Goal: Transaction & Acquisition: Book appointment/travel/reservation

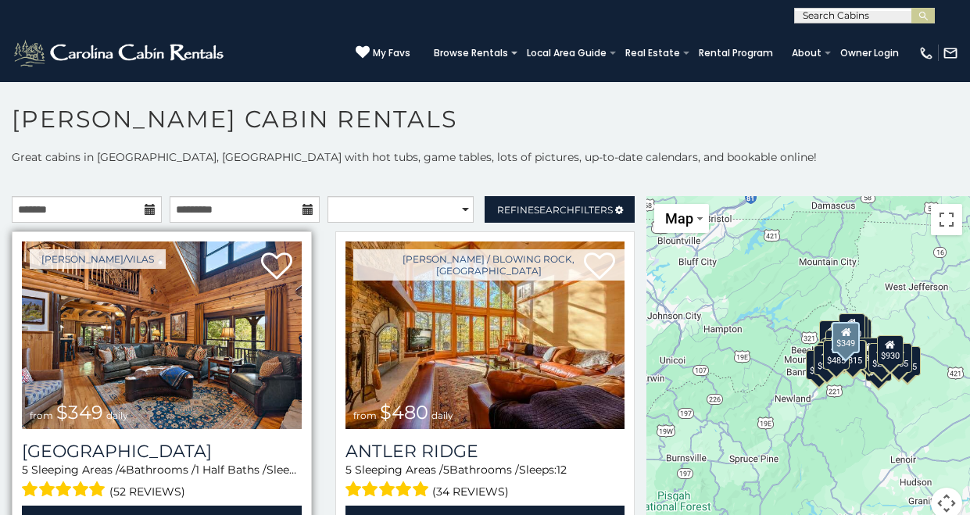
click at [221, 402] on img at bounding box center [162, 334] width 280 height 187
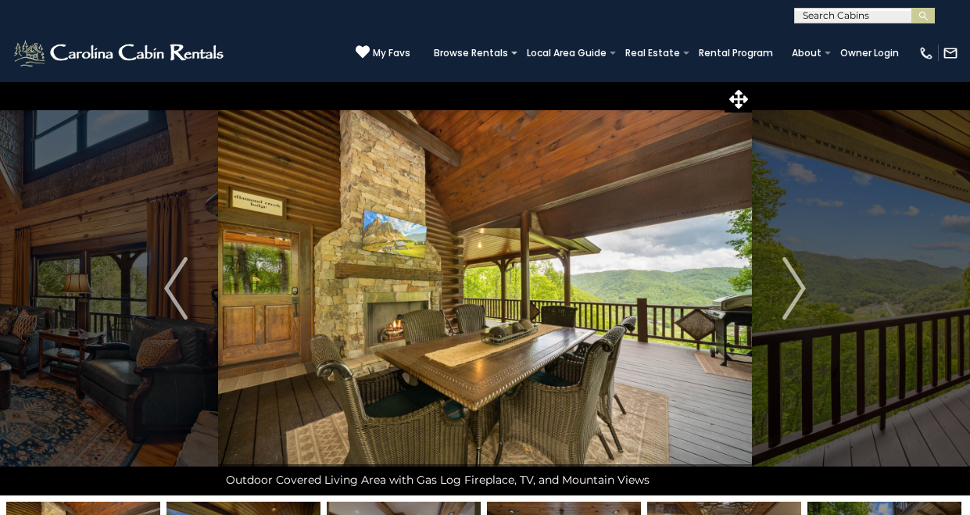
click at [802, 287] on img "Next" at bounding box center [793, 288] width 23 height 62
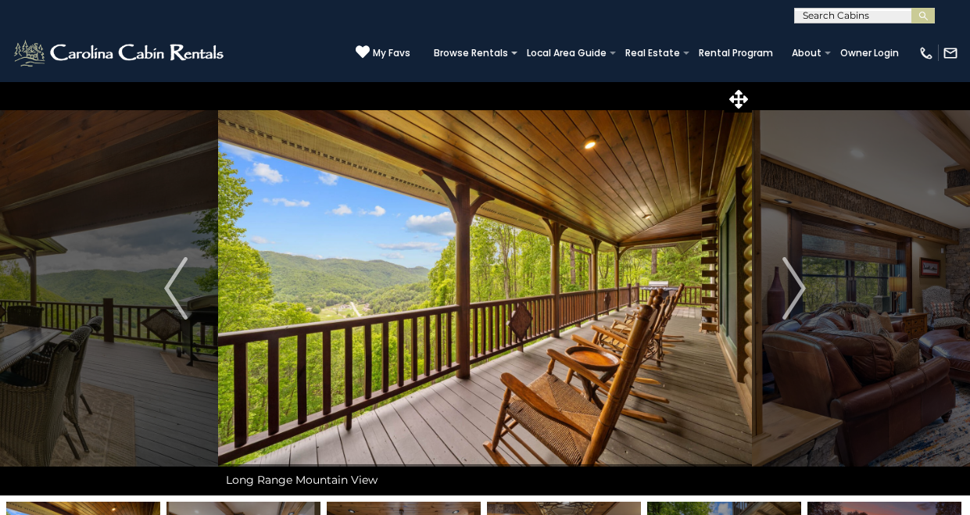
click at [802, 287] on img "Next" at bounding box center [793, 288] width 23 height 62
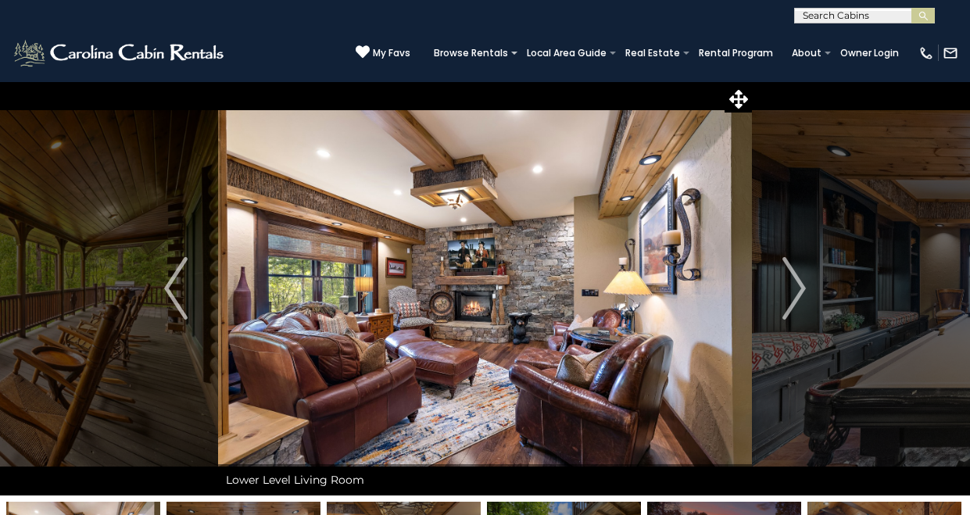
click at [802, 287] on img "Next" at bounding box center [793, 288] width 23 height 62
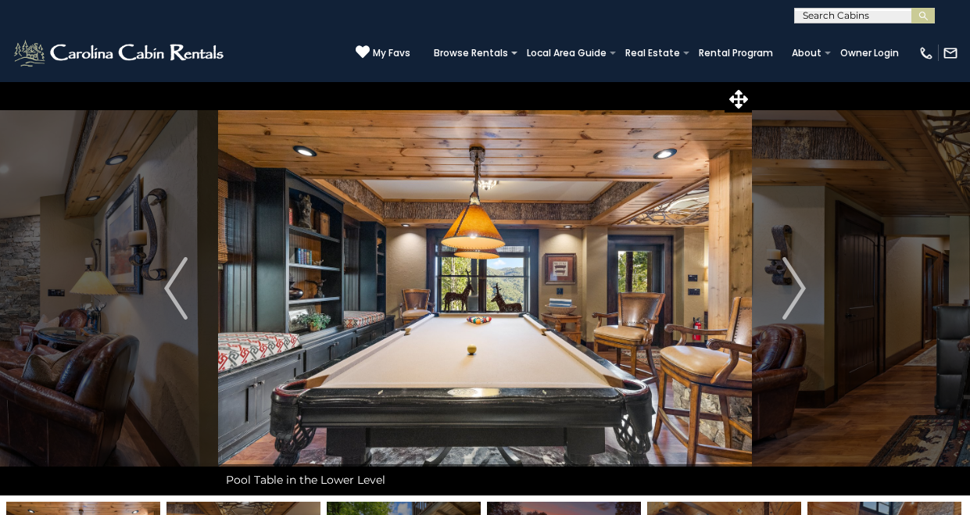
click at [802, 287] on img "Next" at bounding box center [793, 288] width 23 height 62
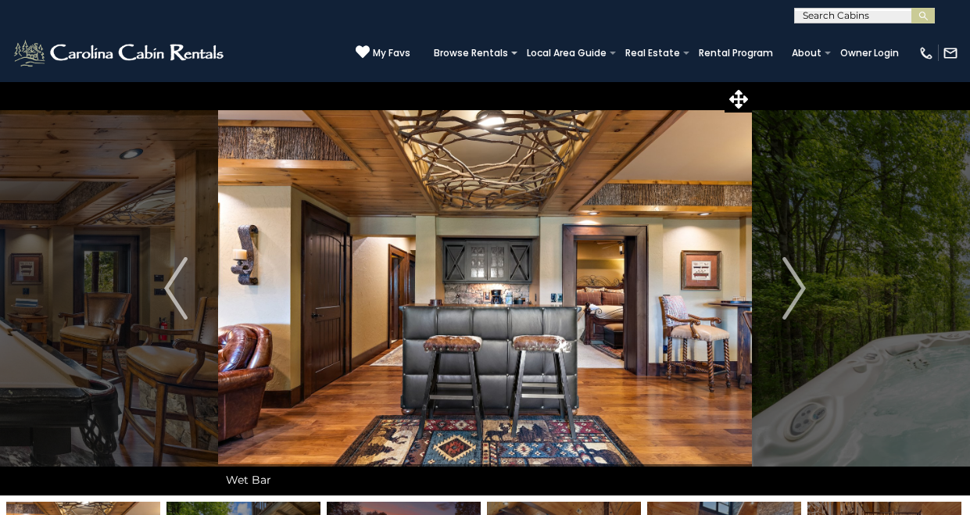
click at [802, 287] on img "Next" at bounding box center [793, 288] width 23 height 62
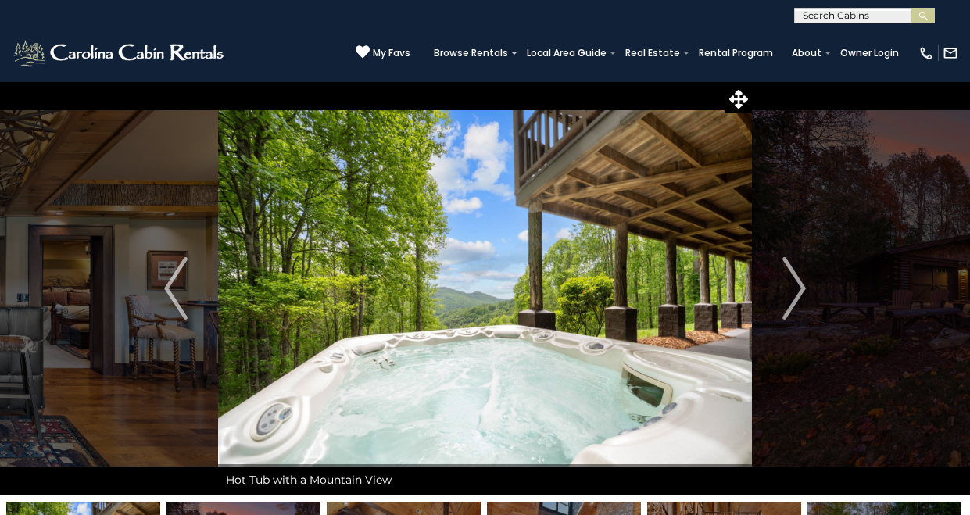
click at [802, 287] on img "Next" at bounding box center [793, 288] width 23 height 62
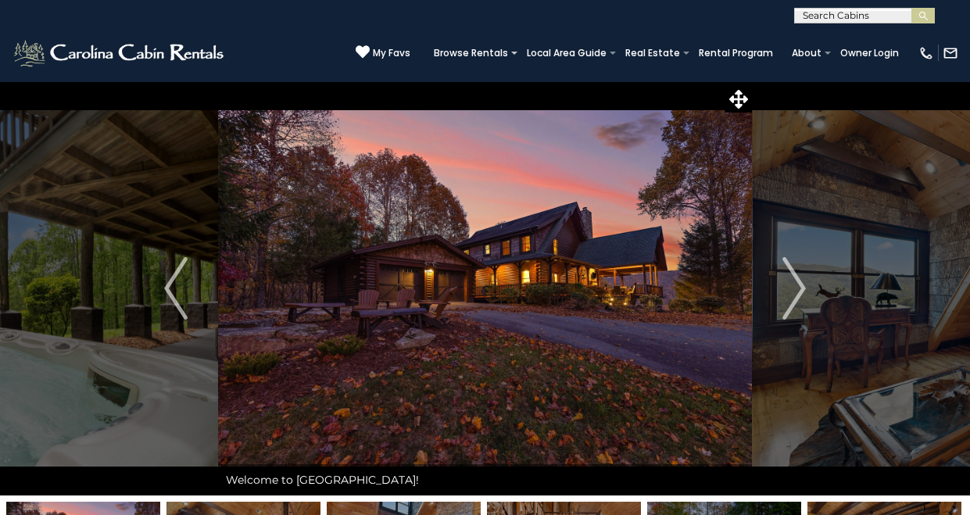
click at [802, 287] on img "Next" at bounding box center [793, 288] width 23 height 62
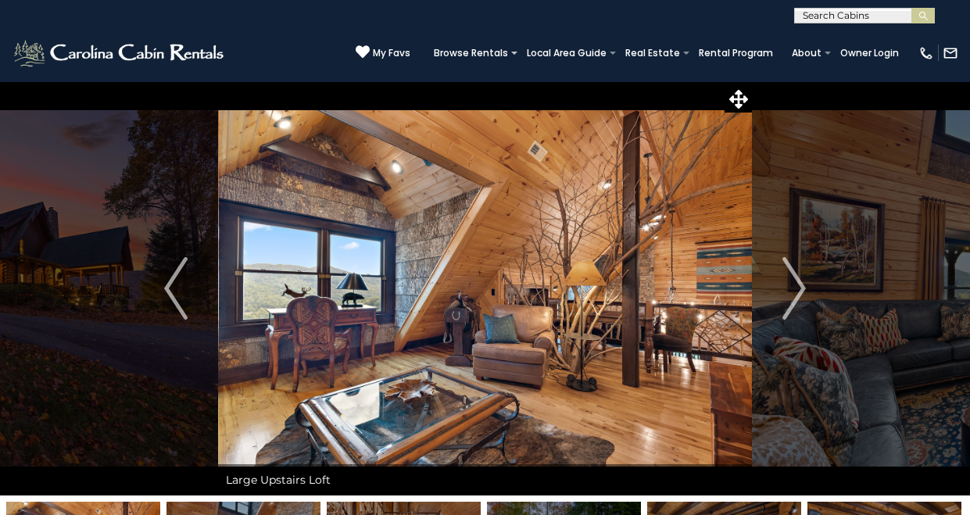
click at [802, 287] on img "Next" at bounding box center [793, 288] width 23 height 62
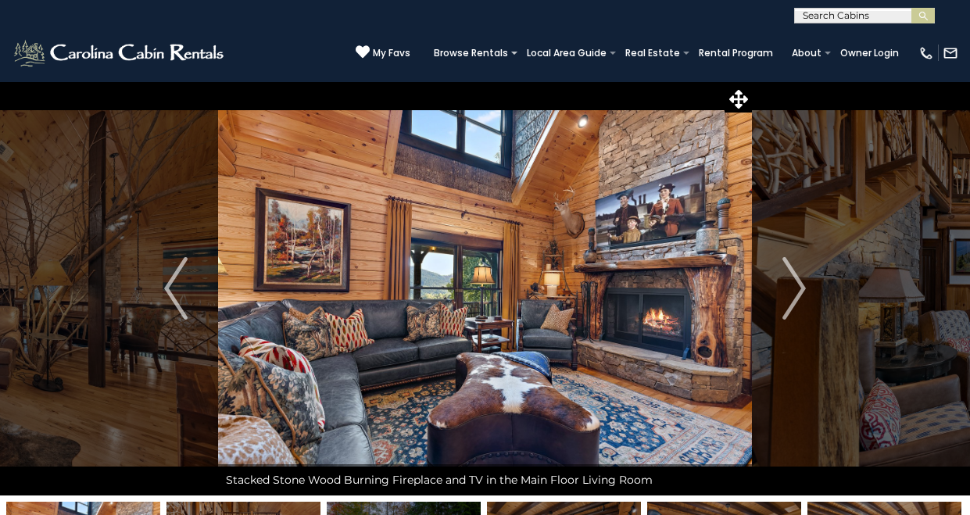
click at [802, 287] on img "Next" at bounding box center [793, 288] width 23 height 62
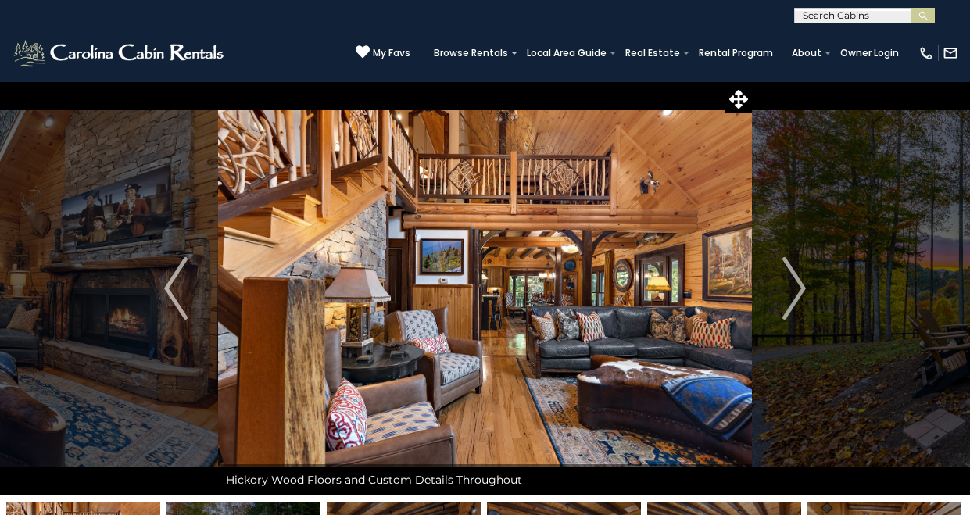
click at [802, 287] on img "Next" at bounding box center [793, 288] width 23 height 62
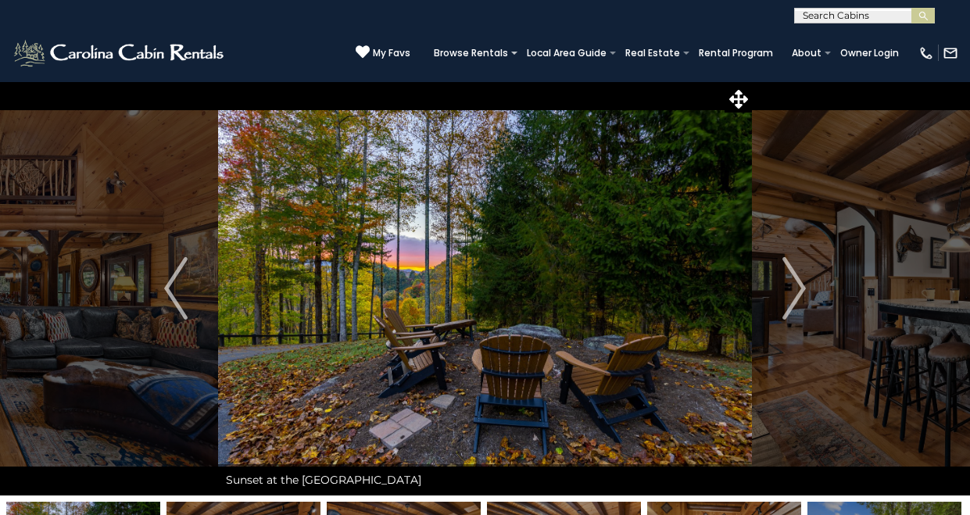
click at [802, 287] on img "Next" at bounding box center [793, 288] width 23 height 62
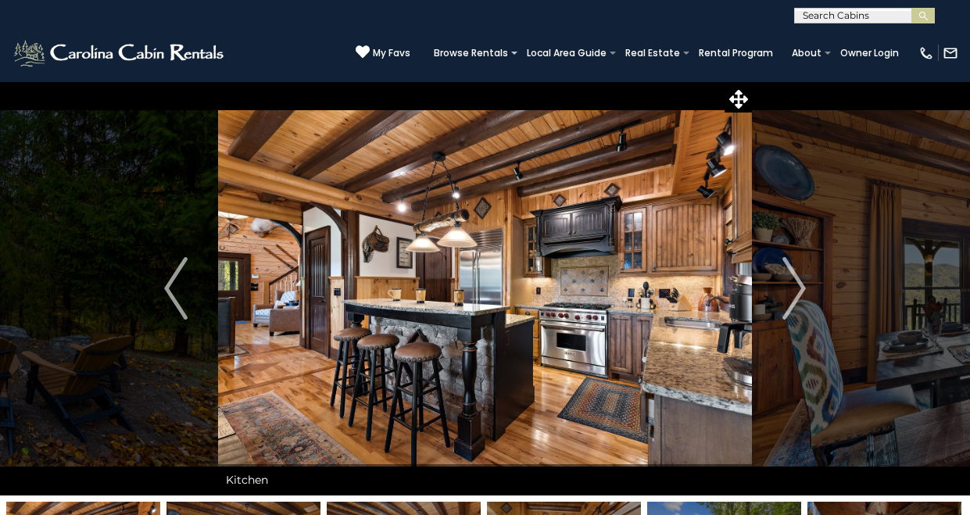
click at [802, 287] on img "Next" at bounding box center [793, 288] width 23 height 62
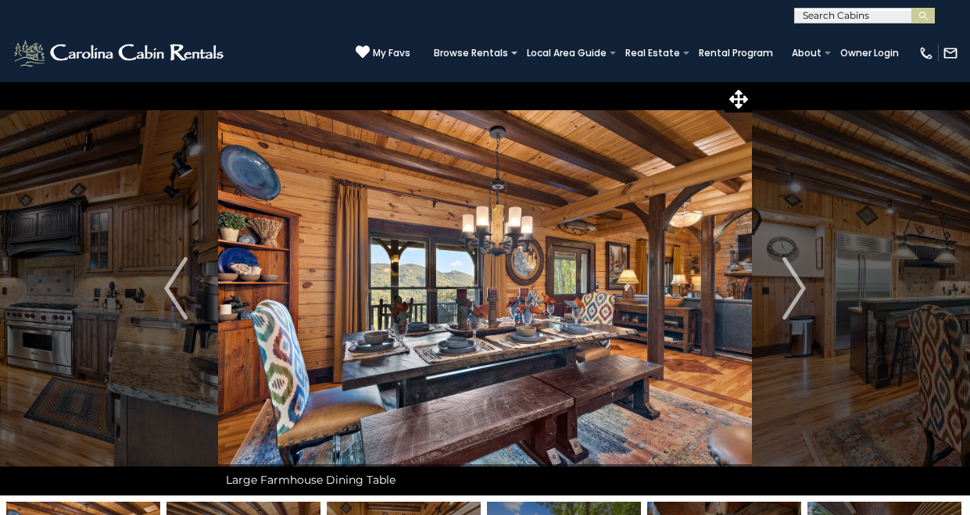
click at [802, 287] on img "Next" at bounding box center [793, 288] width 23 height 62
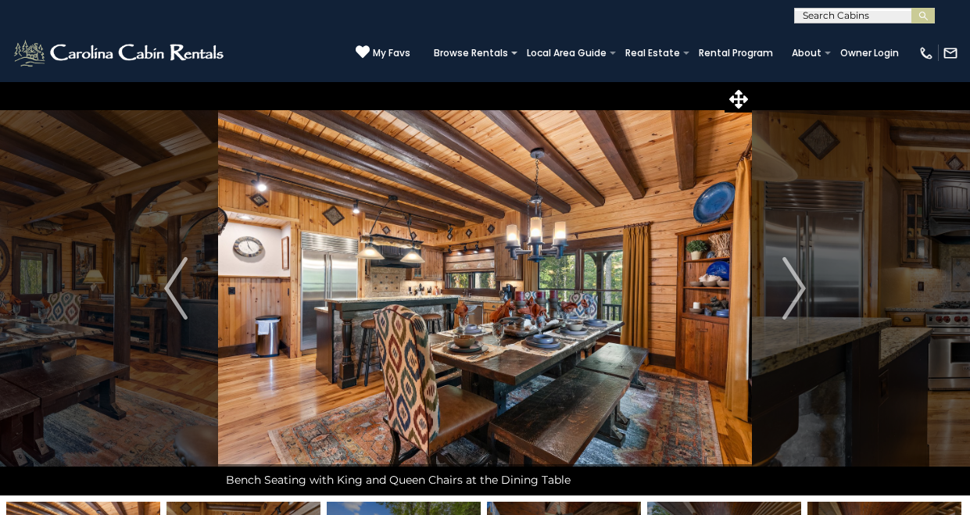
click at [802, 287] on img "Next" at bounding box center [793, 288] width 23 height 62
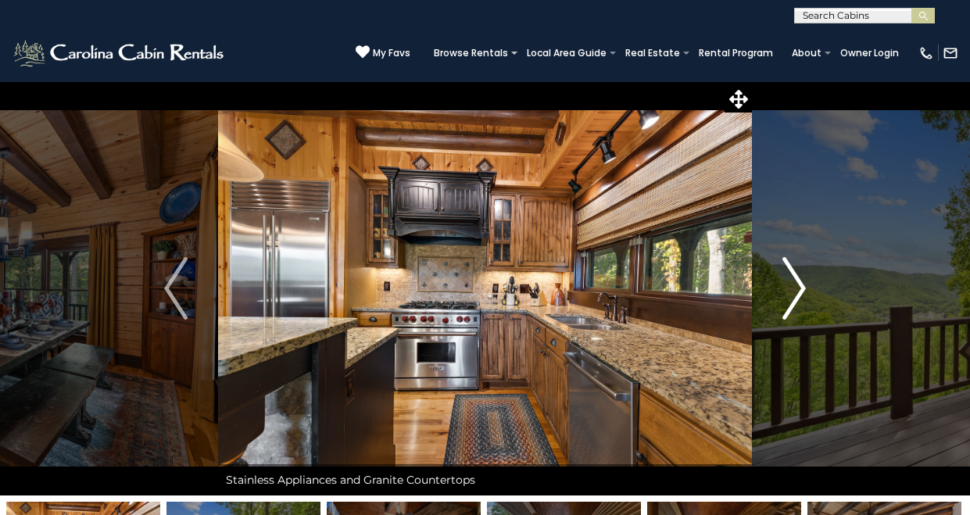
click at [797, 280] on img "Next" at bounding box center [793, 288] width 23 height 62
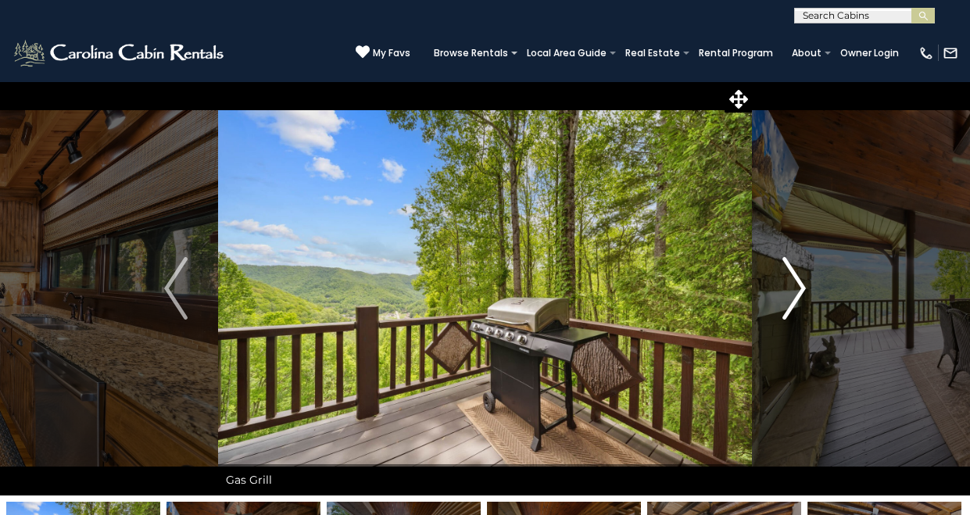
click at [797, 279] on img "Next" at bounding box center [793, 288] width 23 height 62
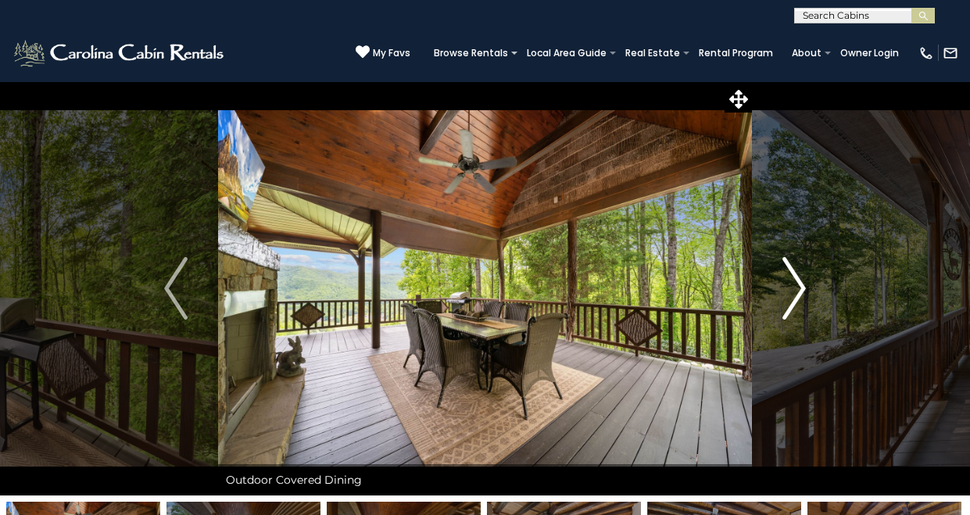
click at [795, 280] on img "Next" at bounding box center [793, 288] width 23 height 62
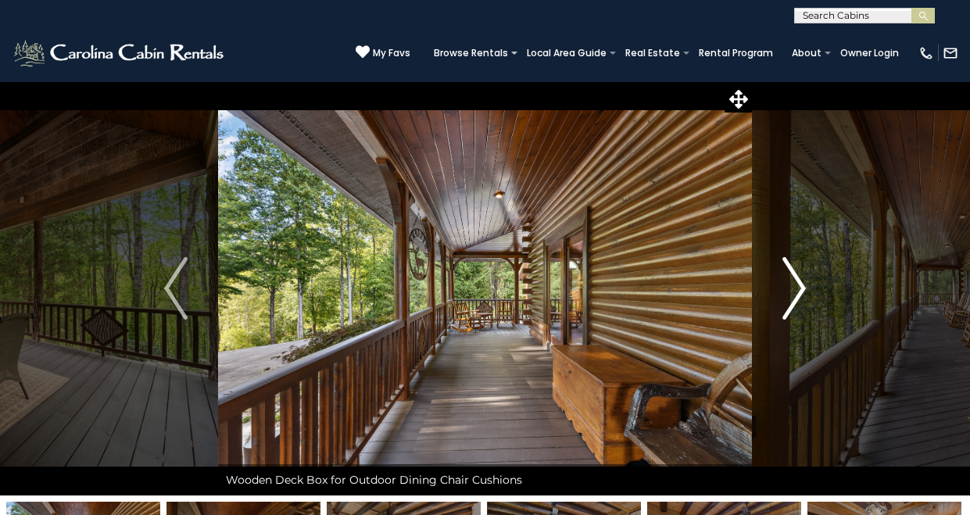
click at [791, 281] on img "Next" at bounding box center [793, 288] width 23 height 62
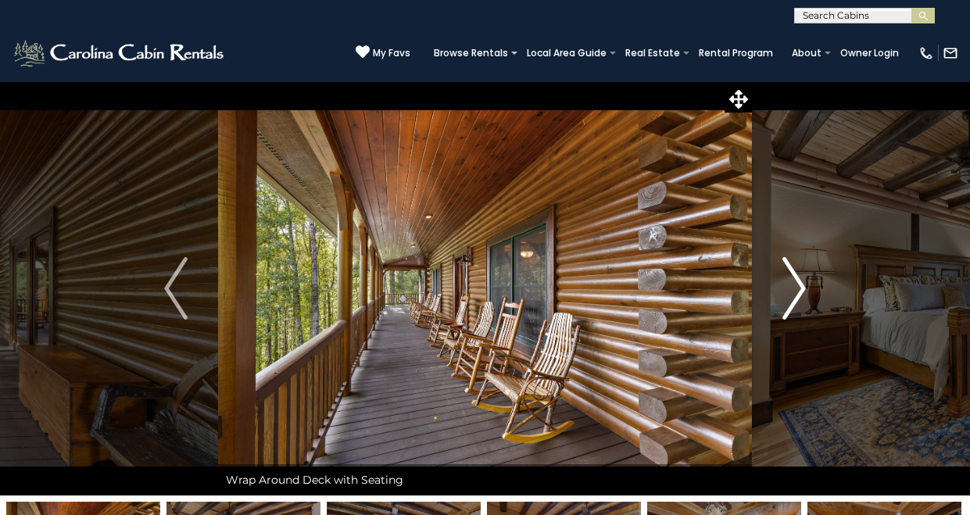
click at [789, 282] on img "Next" at bounding box center [793, 288] width 23 height 62
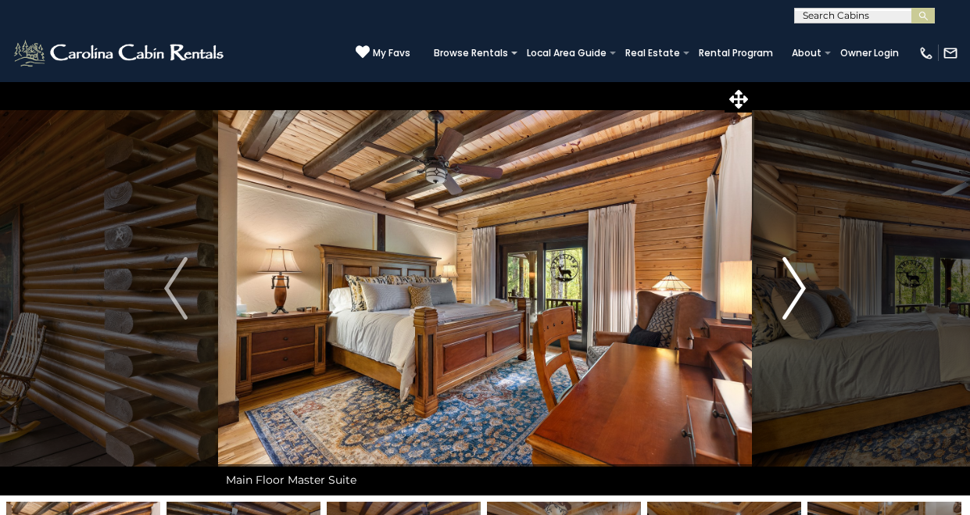
click at [789, 282] on img "Next" at bounding box center [793, 288] width 23 height 62
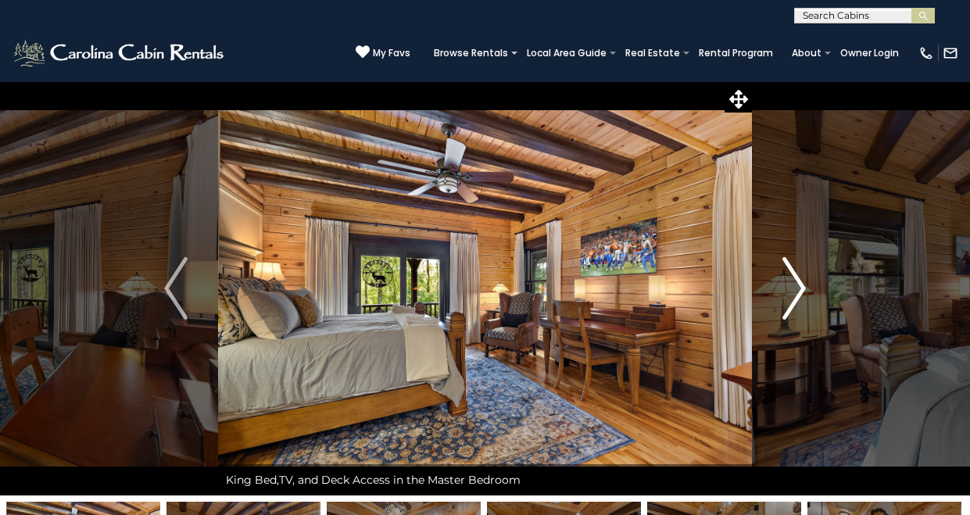
click at [789, 282] on img "Next" at bounding box center [793, 288] width 23 height 62
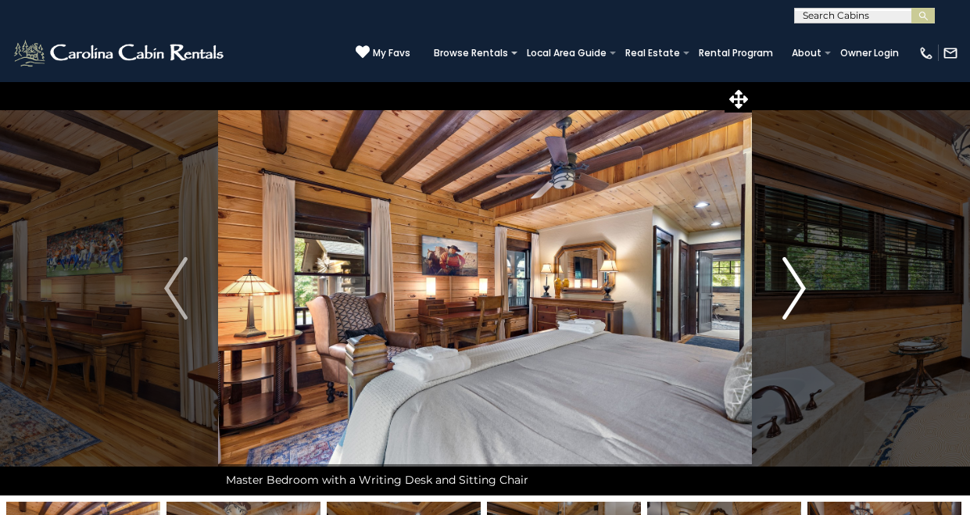
click at [789, 282] on img "Next" at bounding box center [793, 288] width 23 height 62
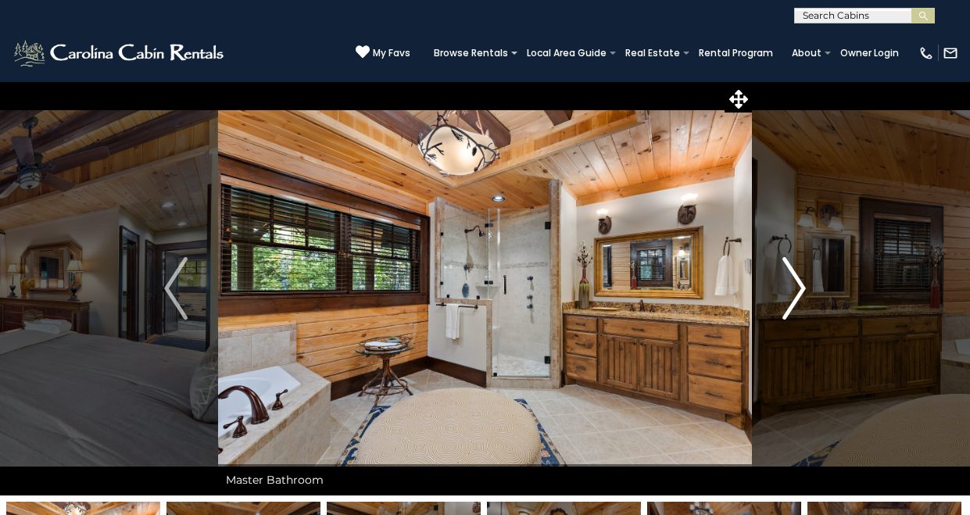
click at [789, 282] on img "Next" at bounding box center [793, 288] width 23 height 62
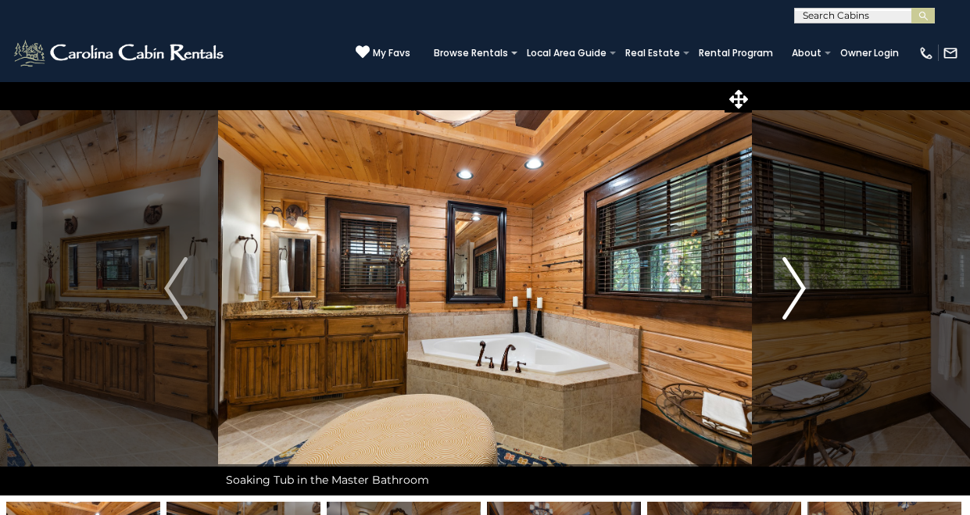
click at [789, 282] on img "Next" at bounding box center [793, 288] width 23 height 62
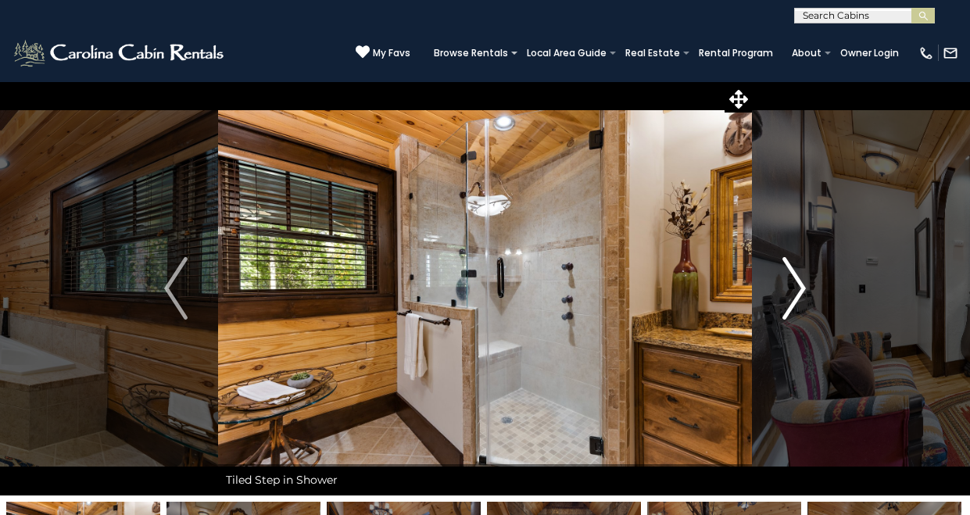
click at [802, 284] on img "Next" at bounding box center [793, 288] width 23 height 62
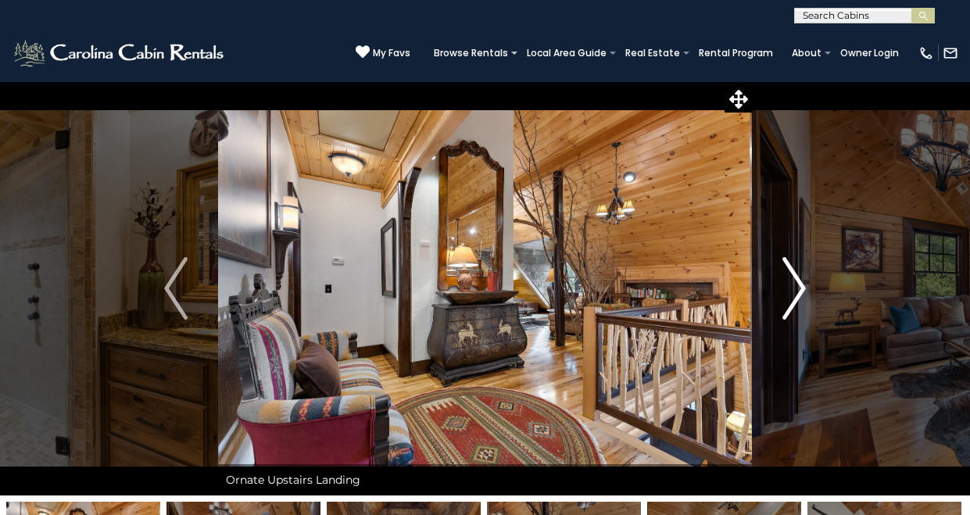
click at [800, 285] on img "Next" at bounding box center [793, 288] width 23 height 62
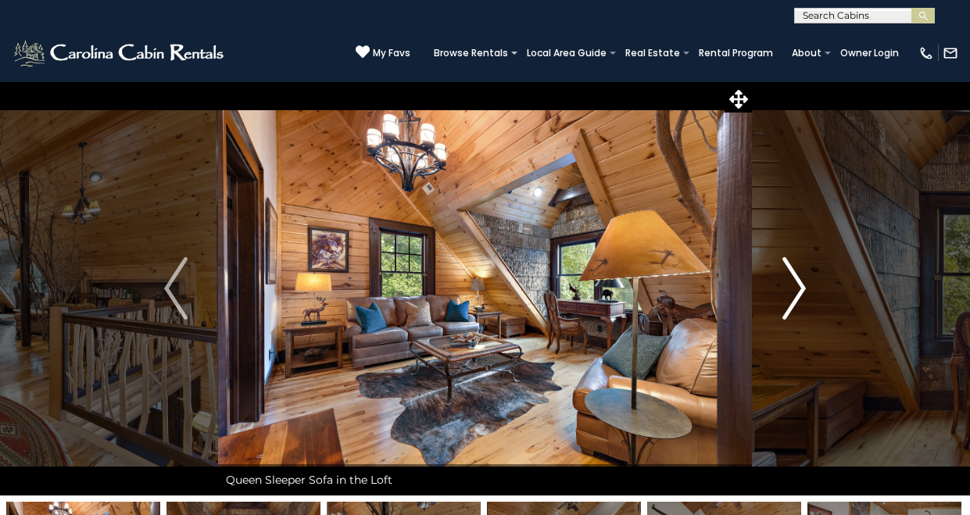
click at [800, 285] on img "Next" at bounding box center [793, 288] width 23 height 62
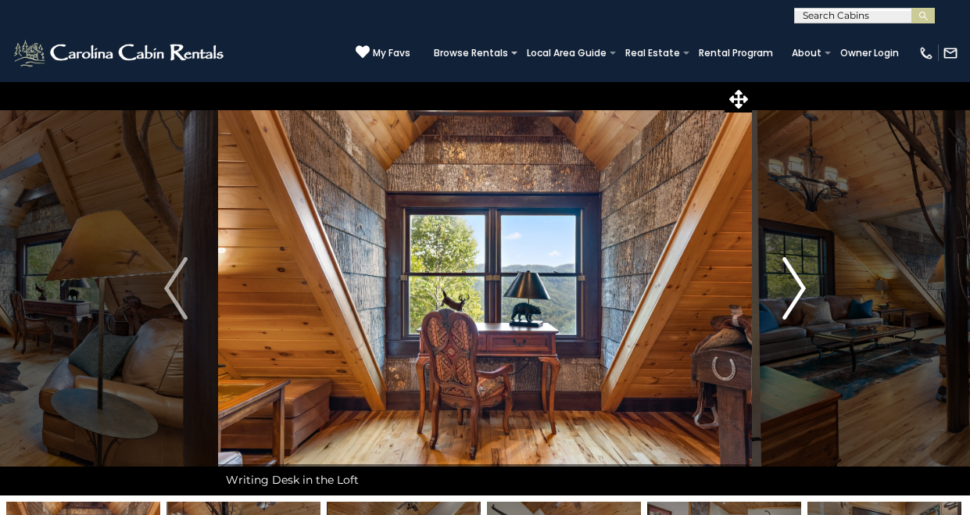
click at [799, 286] on img "Next" at bounding box center [793, 288] width 23 height 62
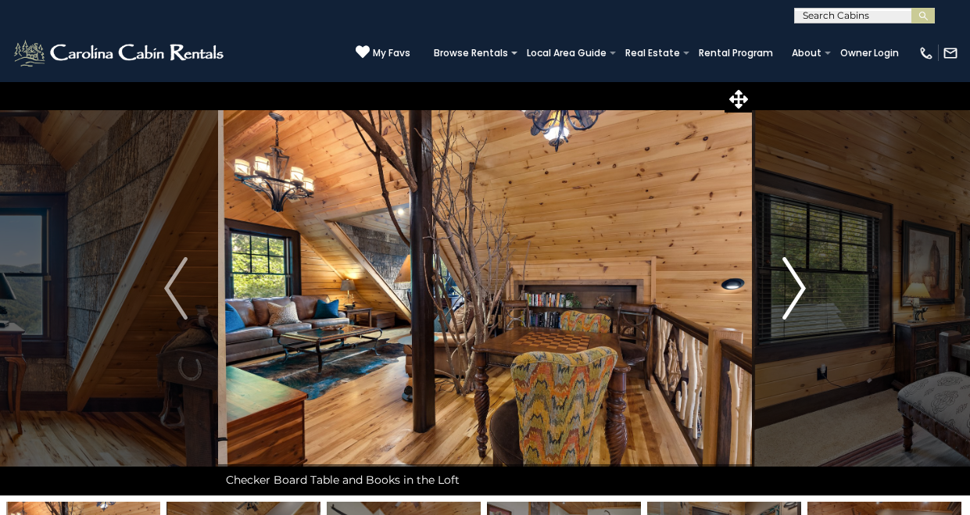
click at [799, 286] on img "Next" at bounding box center [793, 288] width 23 height 62
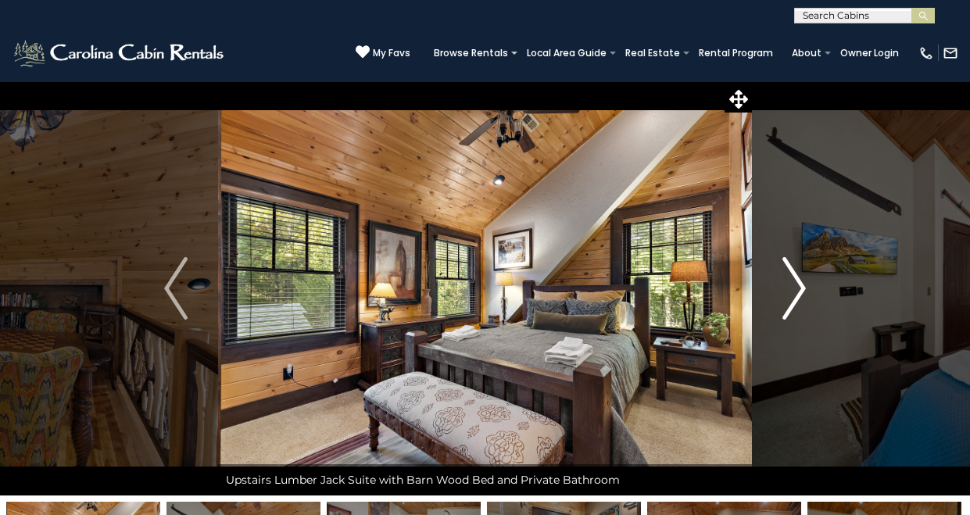
click at [799, 286] on img "Next" at bounding box center [793, 288] width 23 height 62
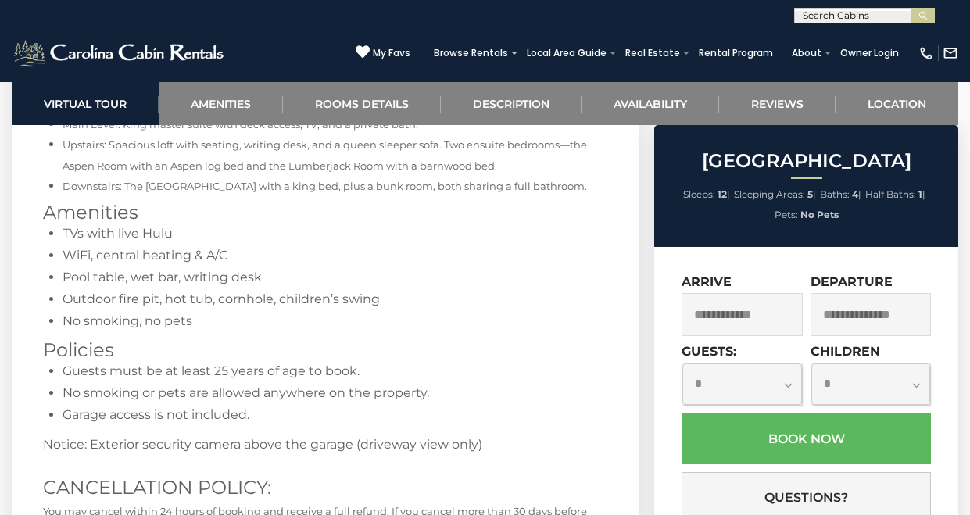
scroll to position [3281, 0]
